Goal: Transaction & Acquisition: Purchase product/service

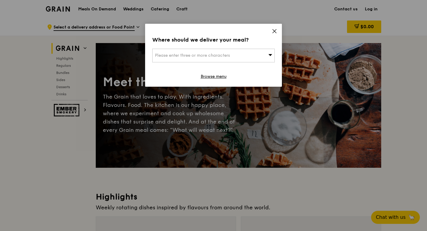
click at [230, 52] on div "Please enter three or more characters" at bounding box center [213, 56] width 122 height 14
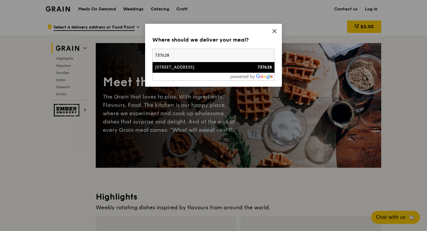
type input "737628"
click at [226, 67] on div "[STREET_ADDRESS]" at bounding box center [199, 67] width 88 height 6
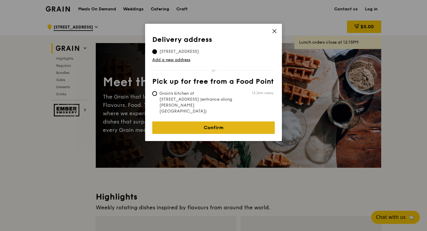
click at [221, 121] on link "Confirm" at bounding box center [213, 127] width 122 height 12
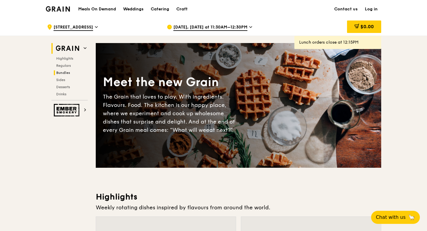
click at [65, 70] on div "Highlights Regulars Bundles Sides Desserts Drinks" at bounding box center [69, 76] width 36 height 40
click at [64, 72] on span "Bundles" at bounding box center [63, 73] width 14 height 4
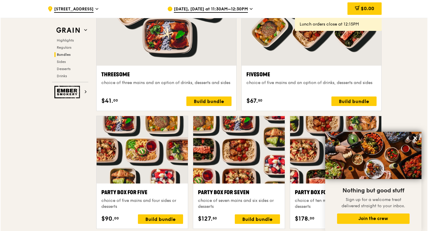
scroll to position [1090, 0]
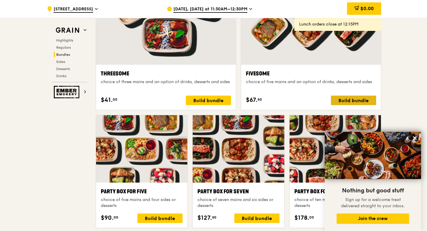
click at [351, 101] on div "Build bundle" at bounding box center [353, 101] width 45 height 10
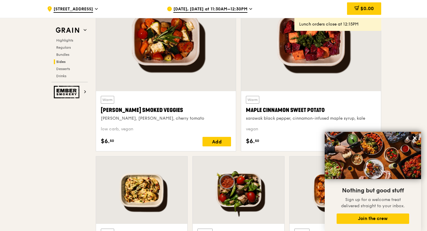
scroll to position [1388, 0]
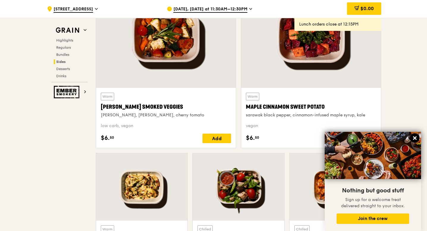
click at [414, 137] on icon at bounding box center [414, 137] width 5 height 5
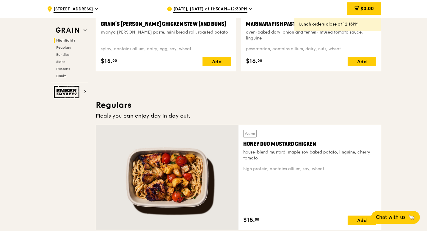
scroll to position [0, 0]
